Goal: Transaction & Acquisition: Obtain resource

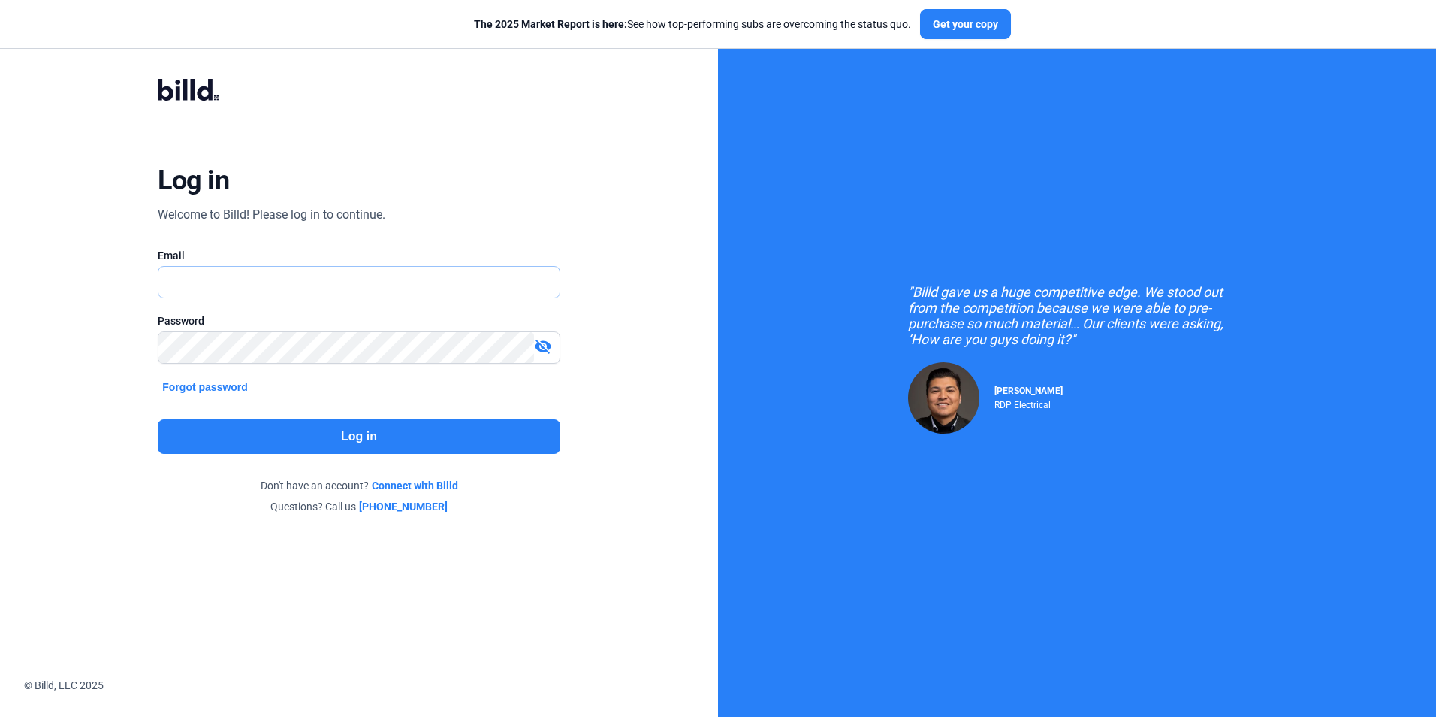
click at [317, 291] on input "text" at bounding box center [350, 282] width 384 height 31
type input "[EMAIL_ADDRESS][DOMAIN_NAME]"
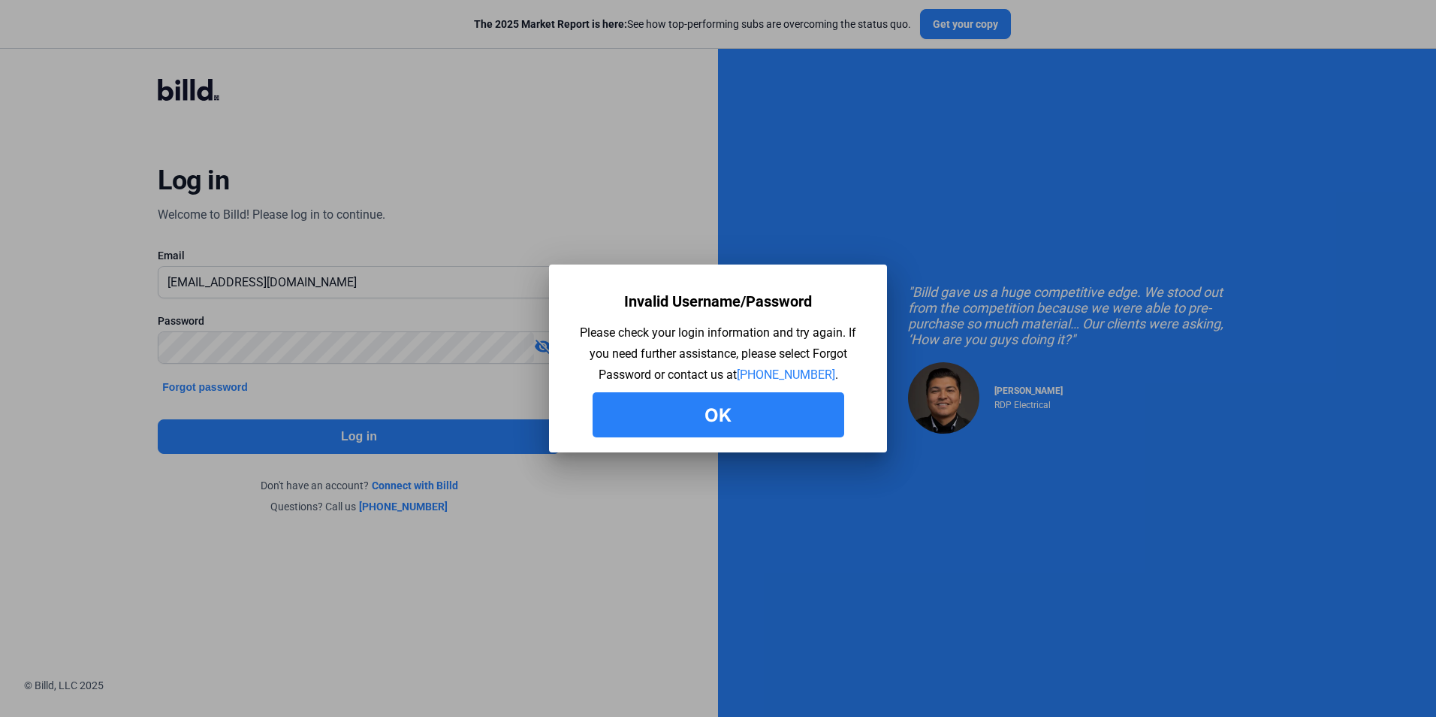
click at [714, 418] on button "Ok" at bounding box center [719, 414] width 252 height 45
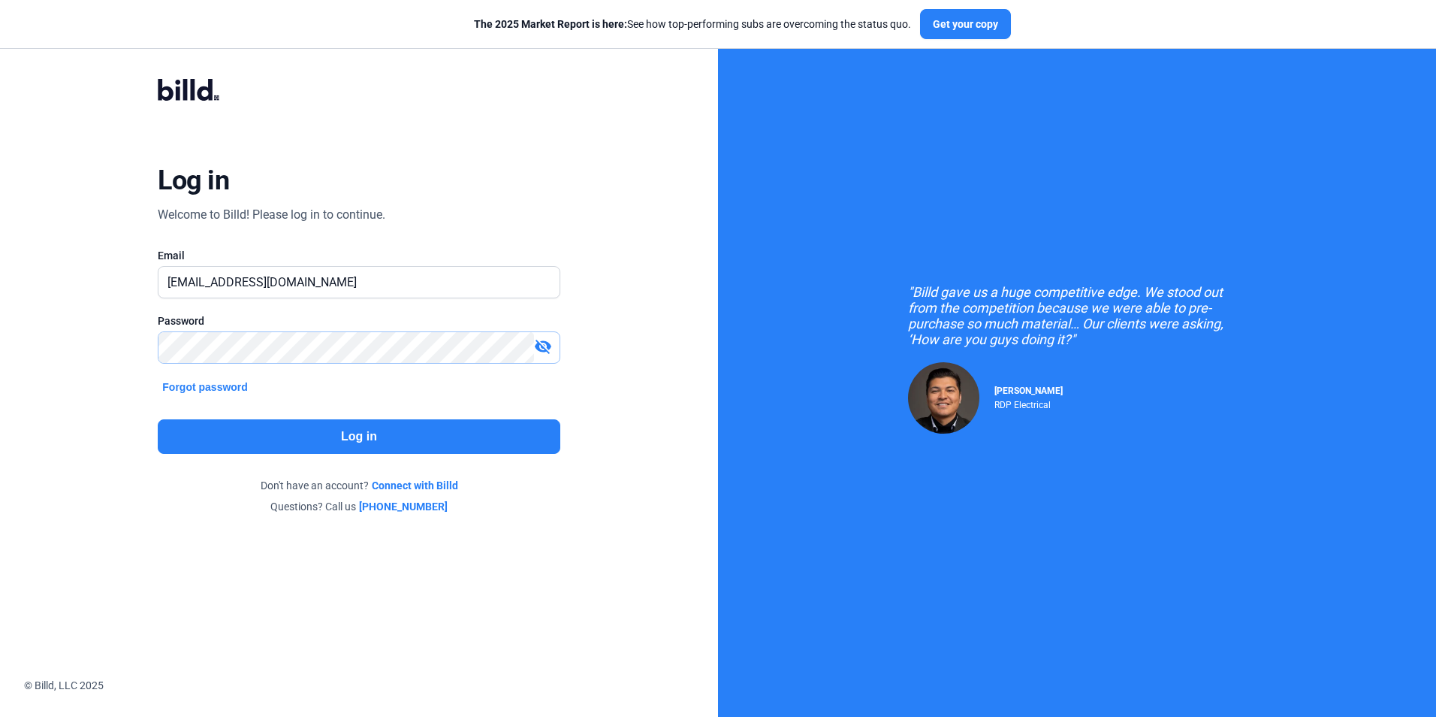
click at [0, 379] on html "We value your privacy We use cookies to enhance your browsing experience, serve…" at bounding box center [718, 358] width 1436 height 717
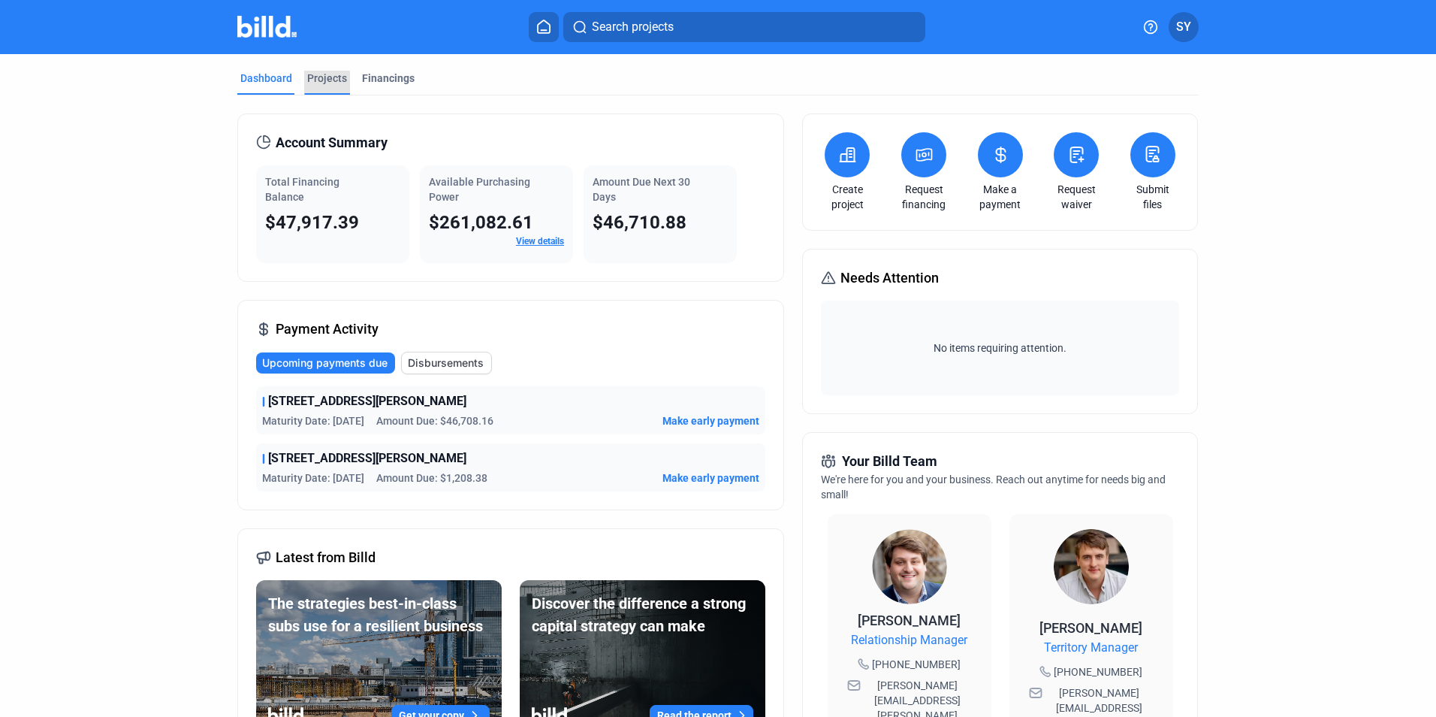
click at [321, 80] on div "Projects" at bounding box center [327, 78] width 40 height 15
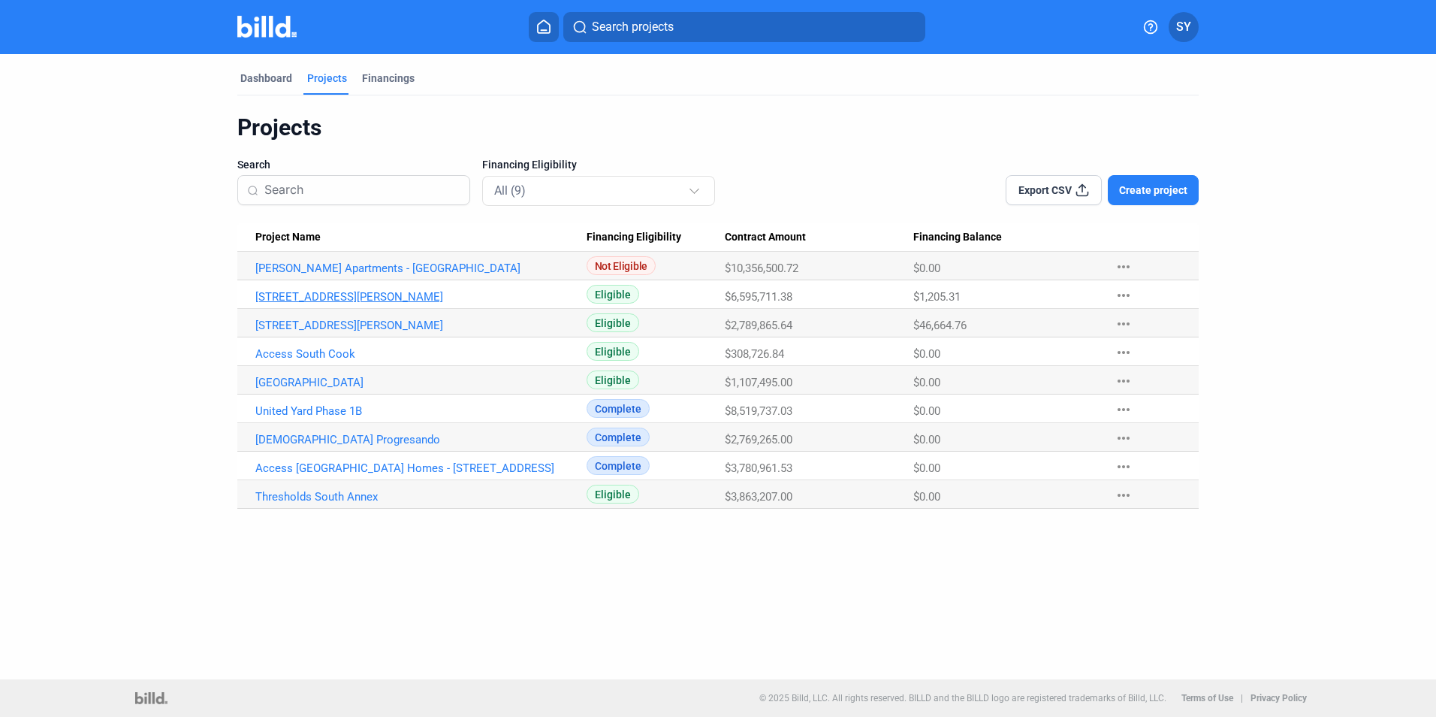
click at [356, 296] on link "[STREET_ADDRESS][PERSON_NAME]" at bounding box center [420, 297] width 331 height 14
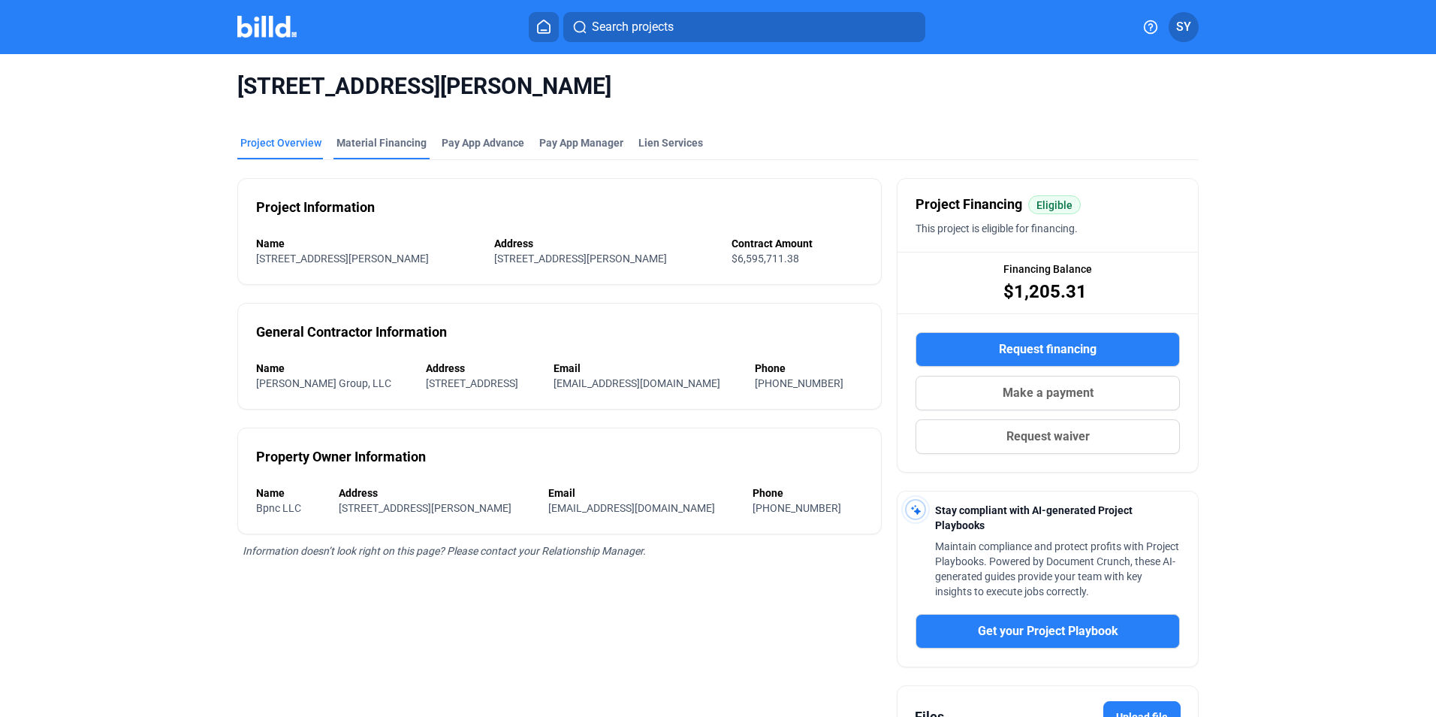
click at [385, 143] on div "Material Financing" at bounding box center [381, 142] width 90 height 15
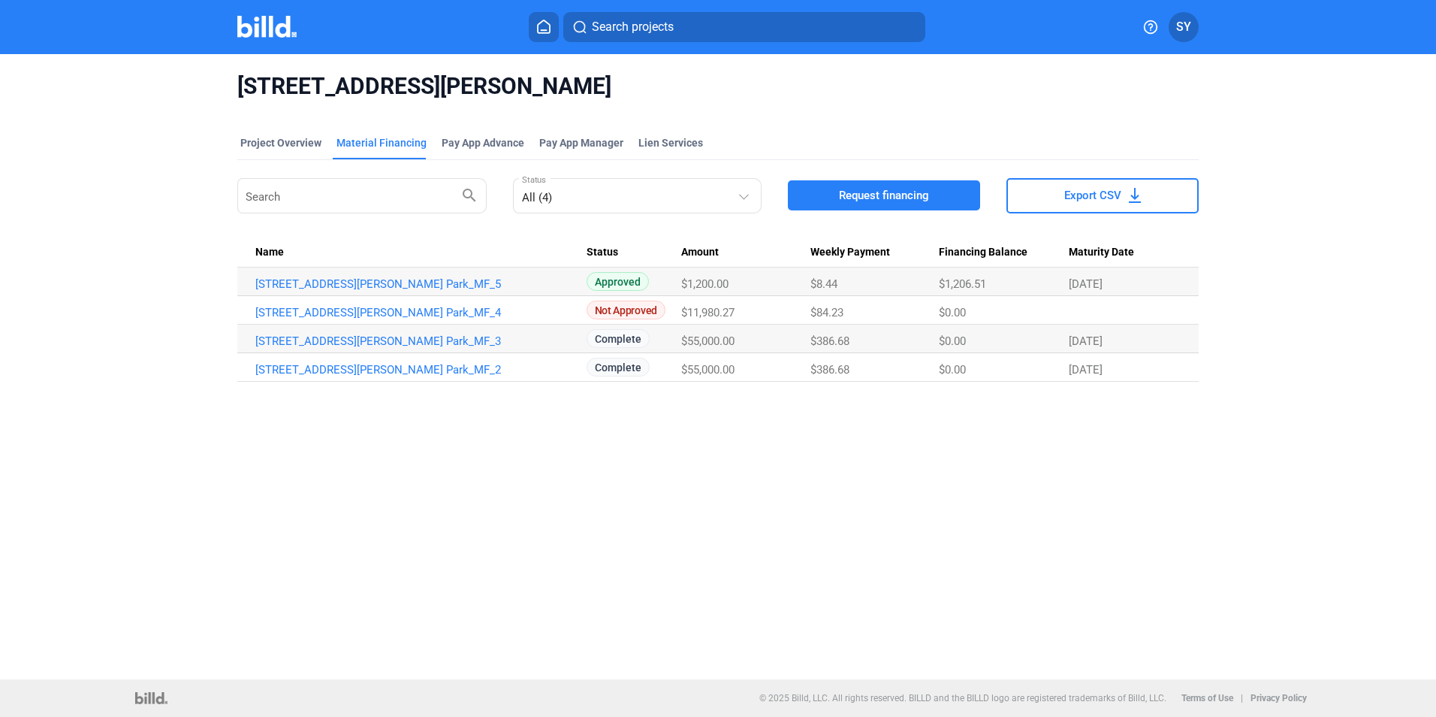
click at [885, 190] on span "Request financing" at bounding box center [884, 195] width 90 height 15
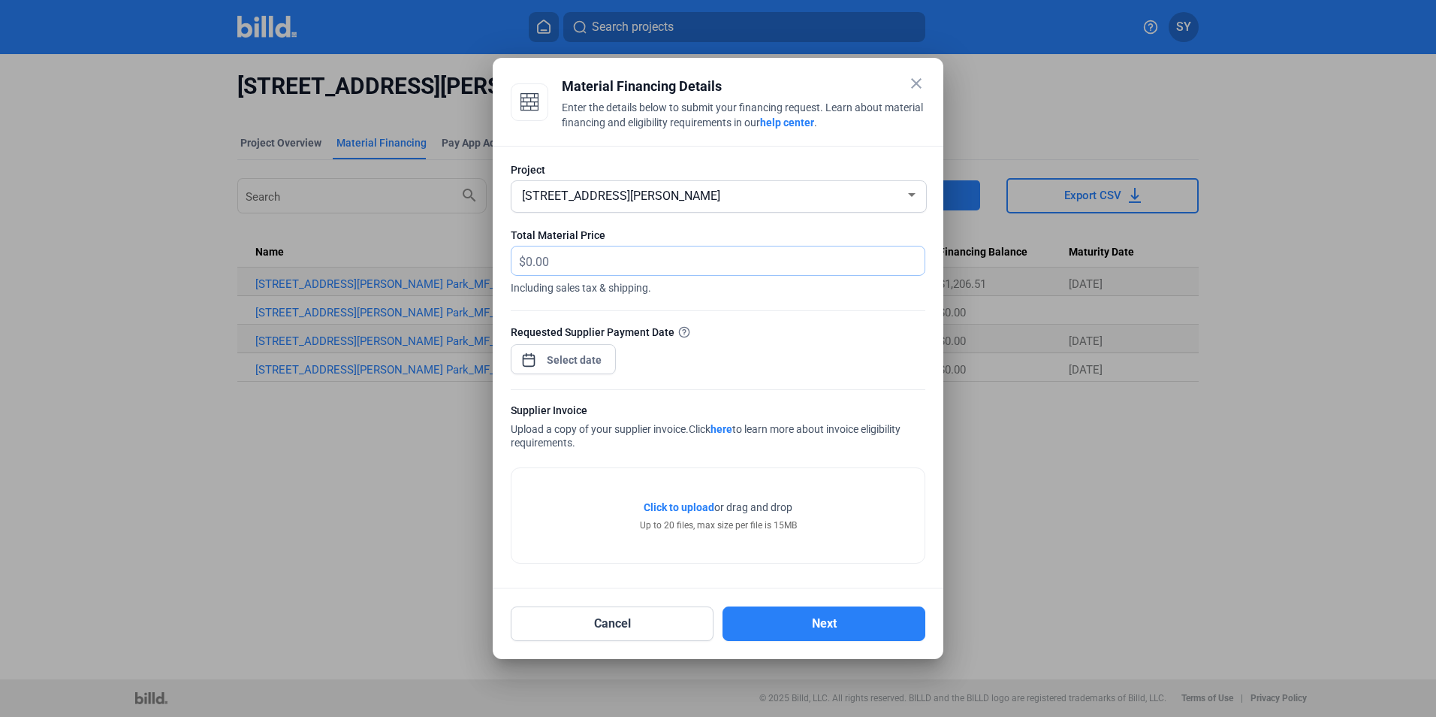
click at [575, 268] on input "text" at bounding box center [717, 260] width 382 height 29
type input "14,206.24"
click at [563, 358] on div "close Material Financing Details Enter the details below to submit your financi…" at bounding box center [718, 358] width 1436 height 717
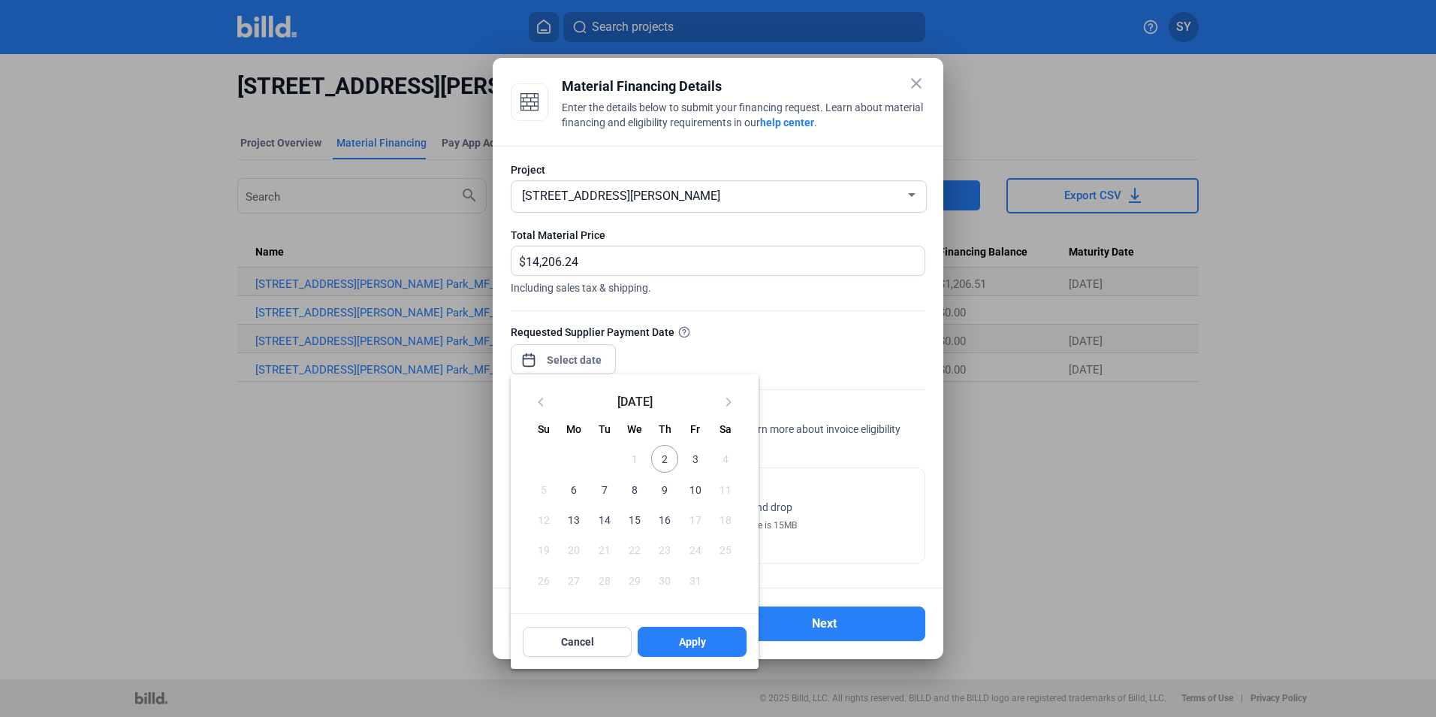
click at [665, 456] on span "2" at bounding box center [664, 458] width 27 height 27
click at [692, 638] on span "Apply" at bounding box center [692, 641] width 27 height 15
type input "[DATE]"
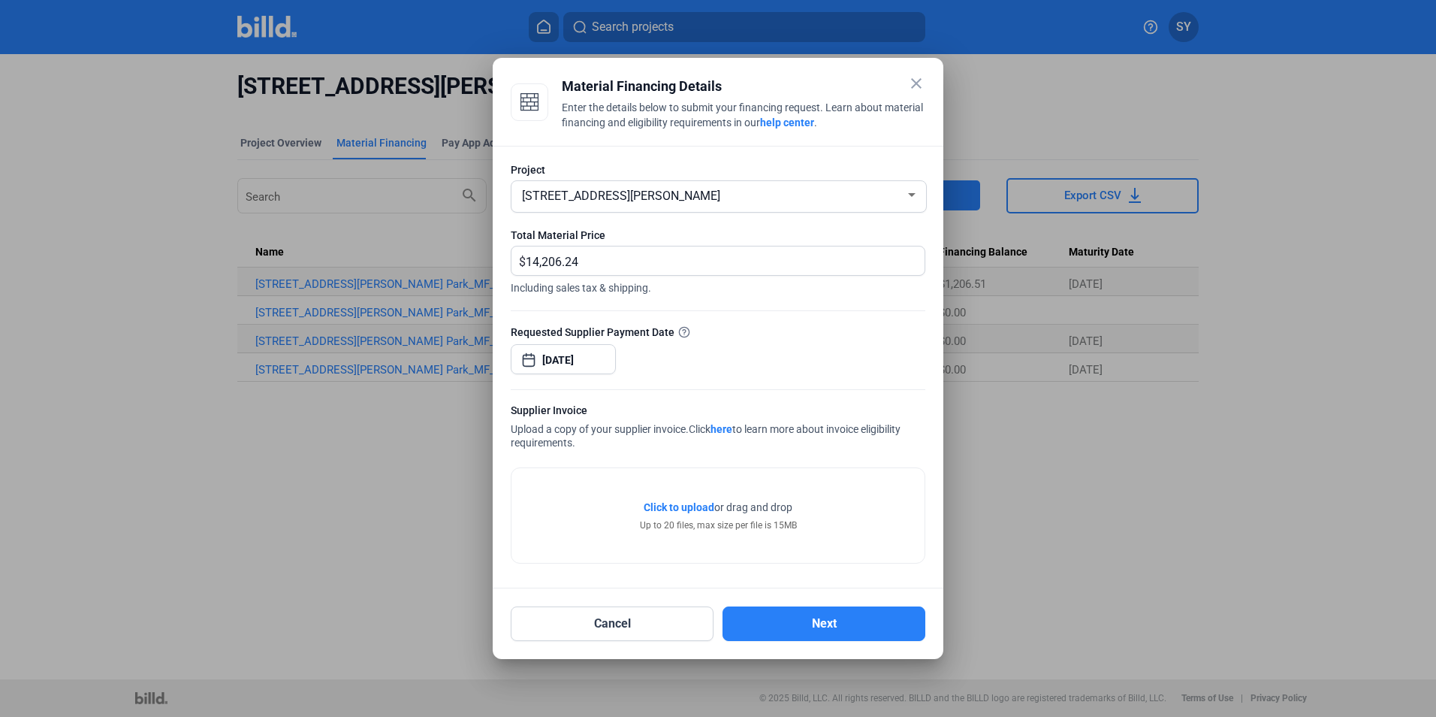
click at [683, 508] on span "Click to upload" at bounding box center [679, 507] width 71 height 12
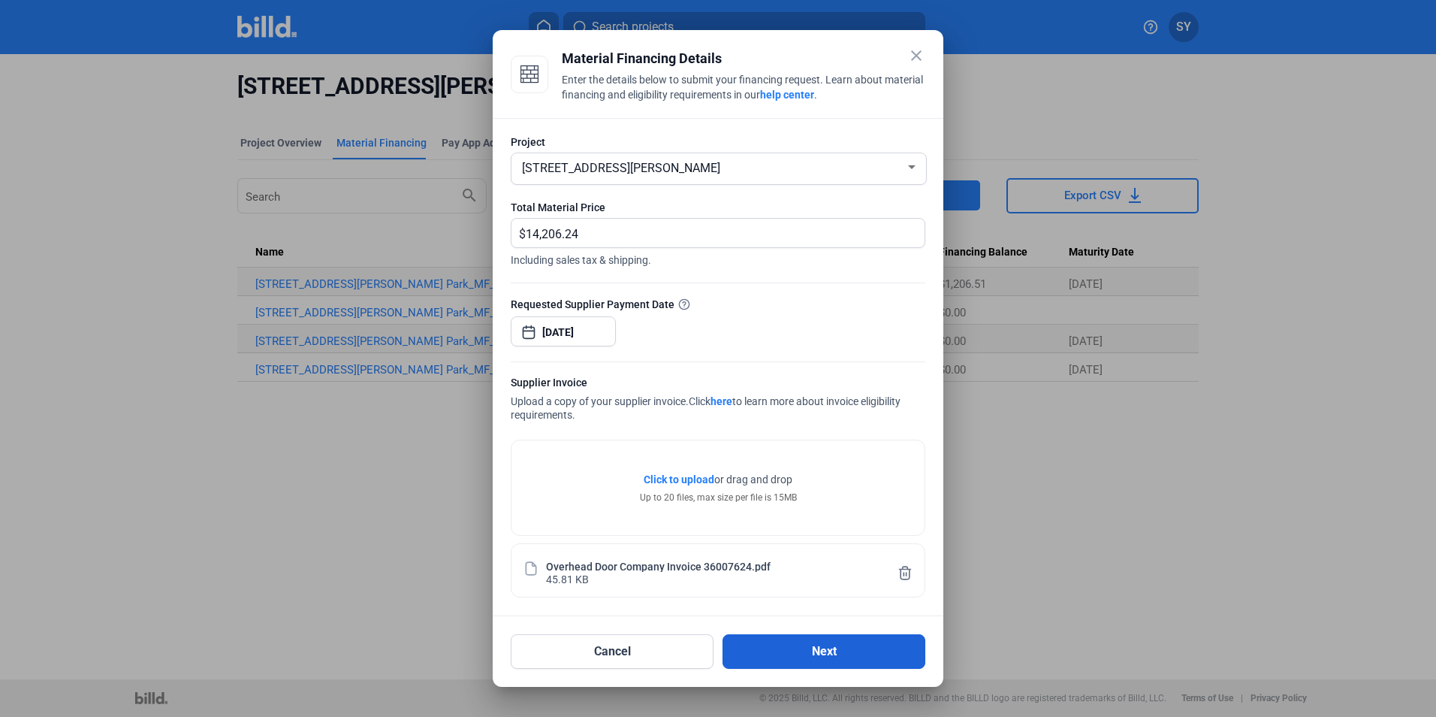
click at [819, 641] on button "Next" at bounding box center [824, 651] width 203 height 35
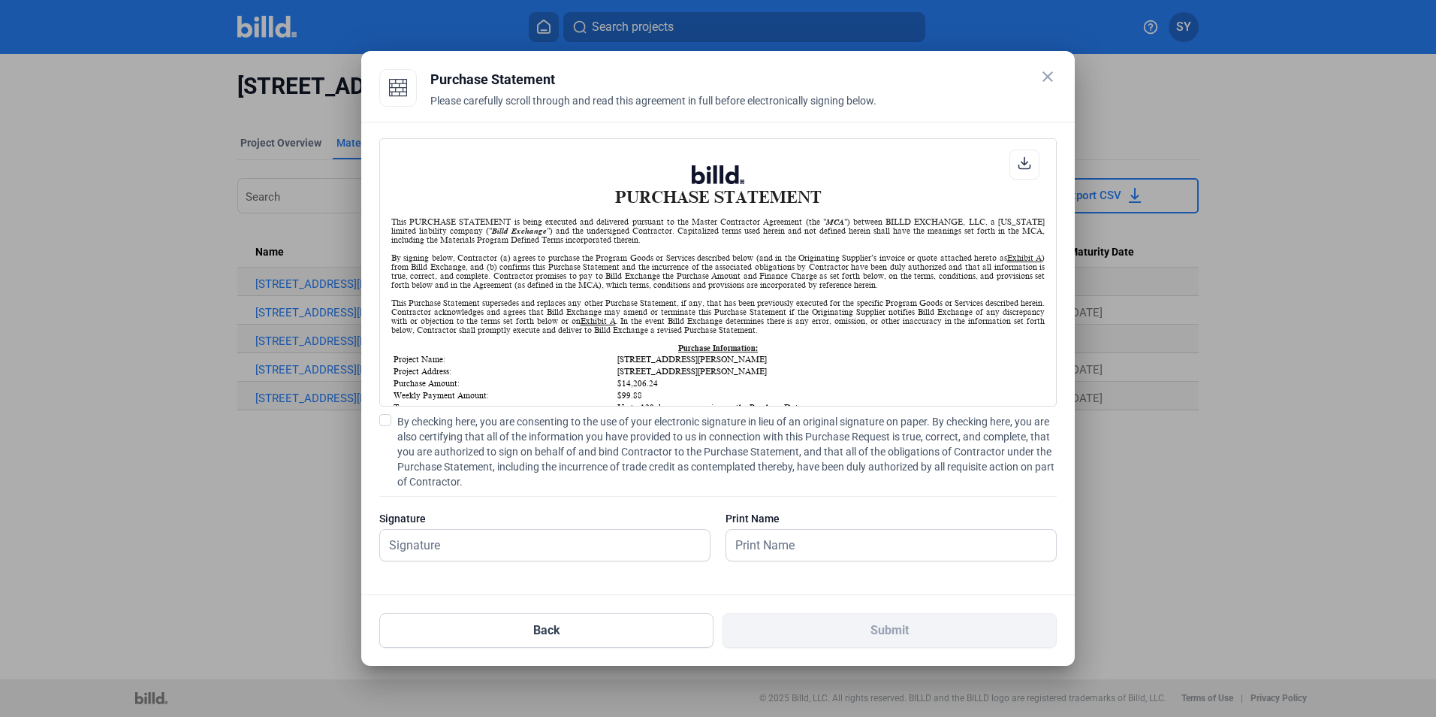
scroll to position [1, 0]
click at [451, 539] on input "text" at bounding box center [536, 544] width 313 height 31
type input "[PERSON_NAME]"
click at [391, 423] on label "By checking here, you are consenting to the use of your electronic signature in…" at bounding box center [717, 451] width 677 height 75
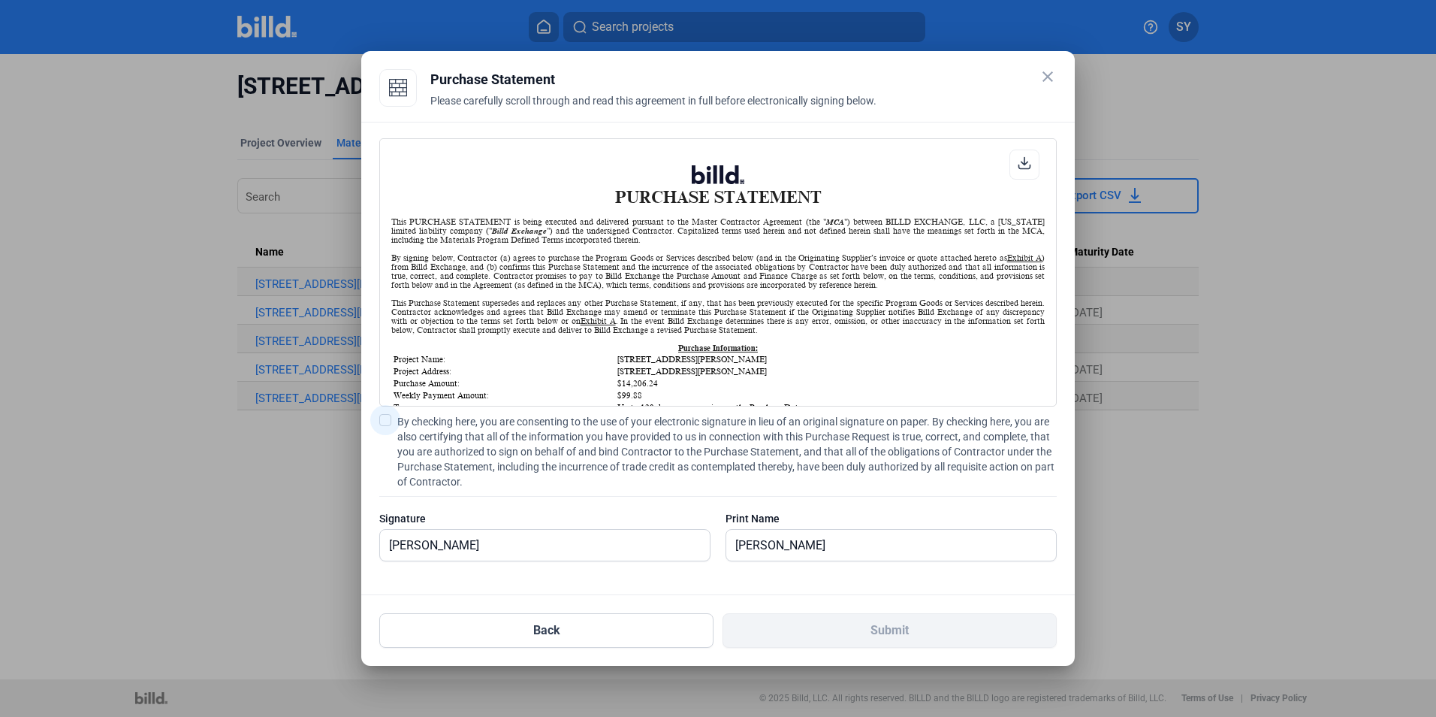
click at [0, 0] on input "By checking here, you are consenting to the use of your electronic signature in…" at bounding box center [0, 0] width 0 height 0
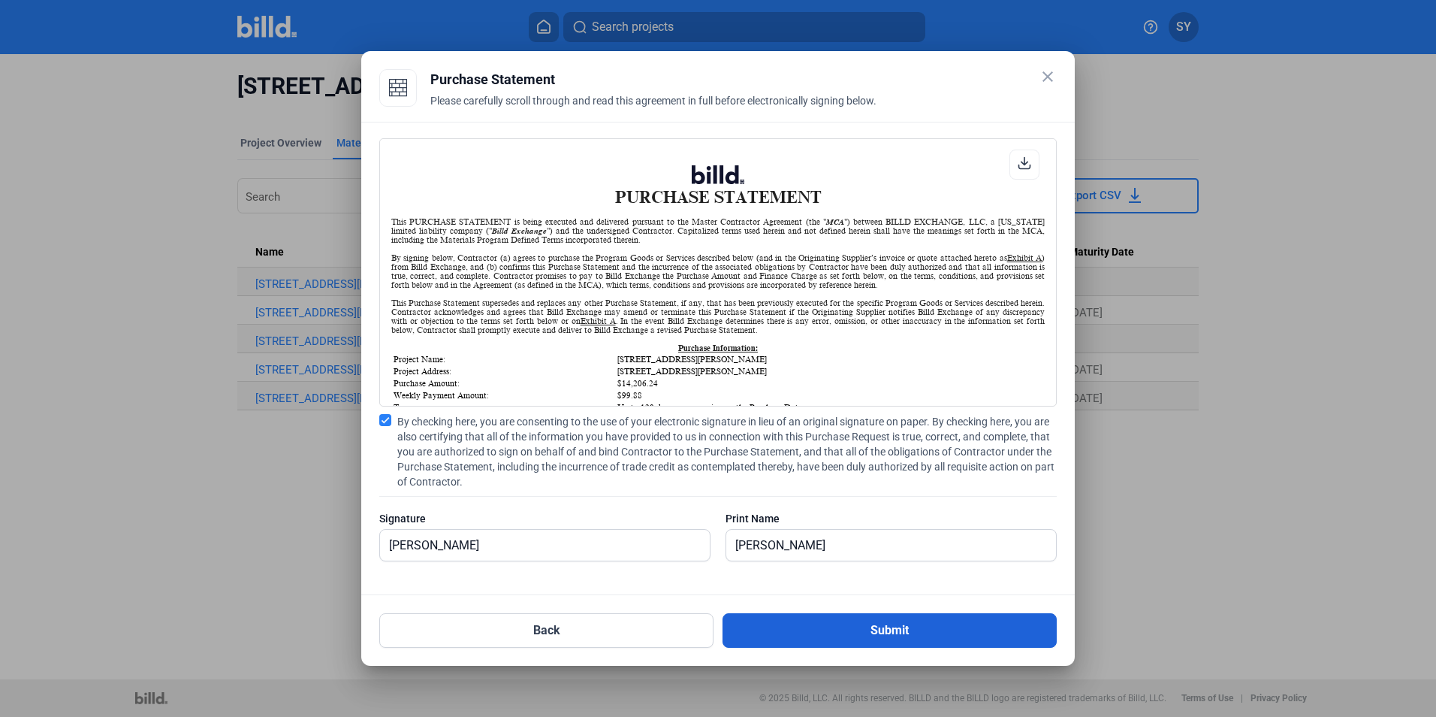
click at [892, 632] on button "Submit" at bounding box center [890, 630] width 334 height 35
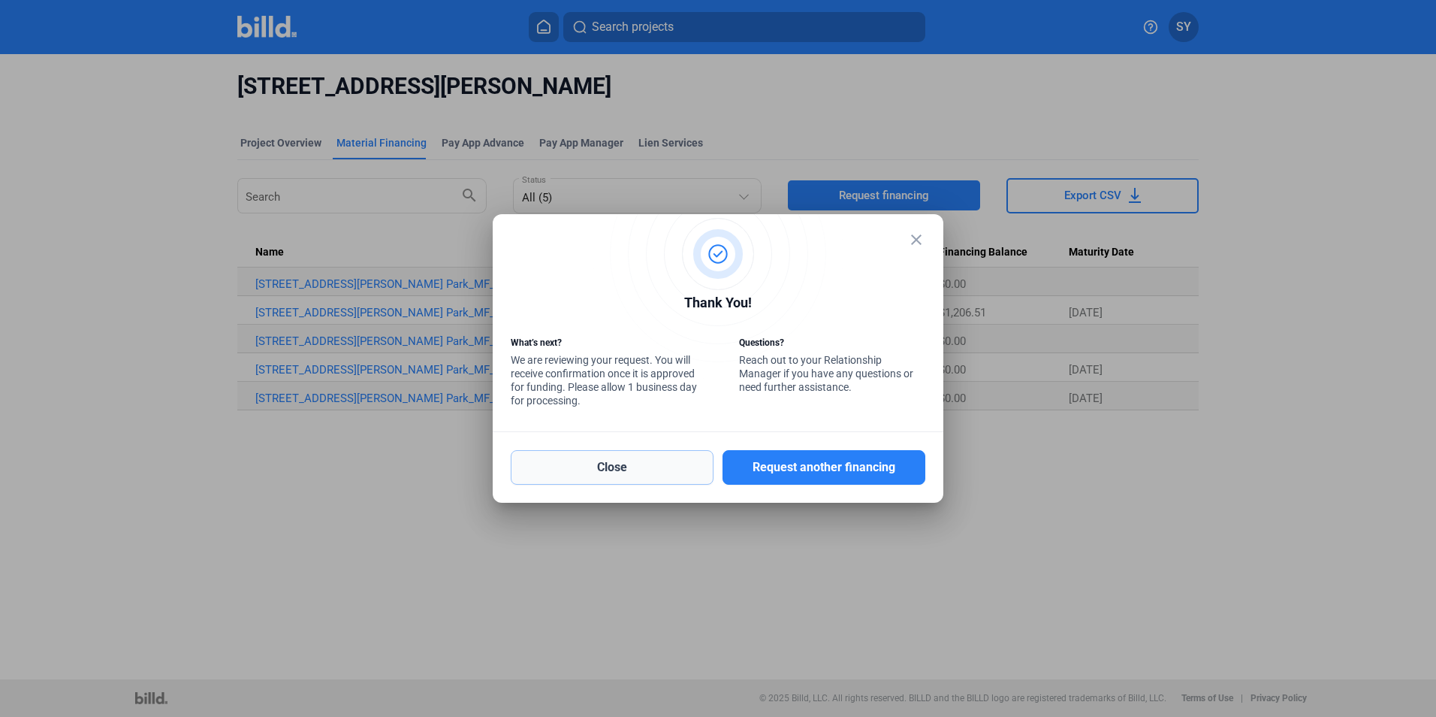
click at [628, 455] on button "Close" at bounding box center [612, 467] width 203 height 35
